Goal: Task Accomplishment & Management: Manage account settings

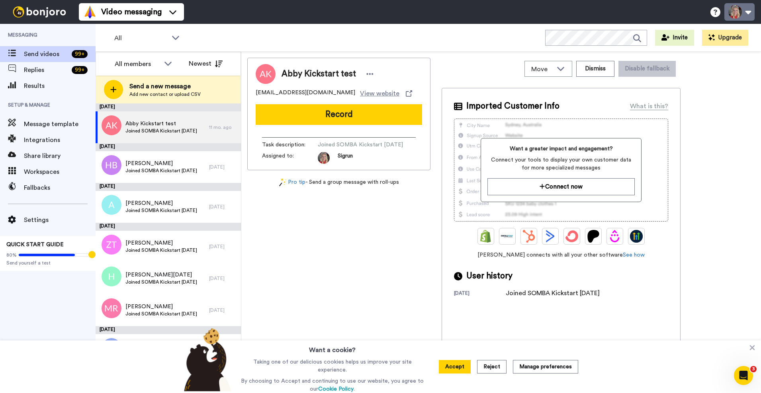
click at [739, 12] on button at bounding box center [739, 12] width 30 height 18
